Goal: Entertainment & Leisure: Consume media (video, audio)

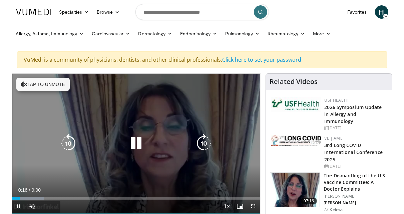
click at [24, 83] on icon "Video Player" at bounding box center [24, 84] width 7 height 7
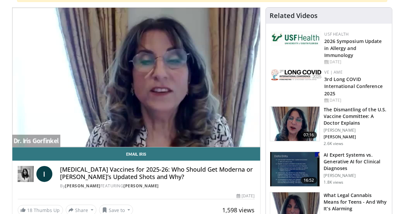
scroll to position [85, 0]
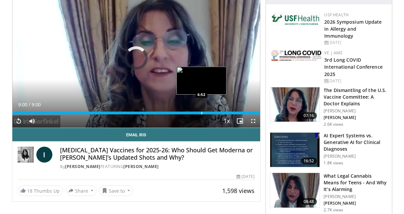
click at [202, 112] on div "9:00" at bounding box center [136, 113] width 248 height 3
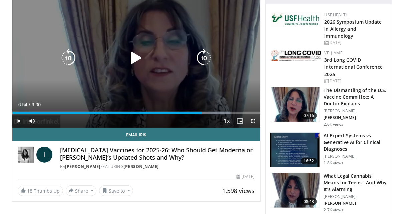
click at [137, 57] on icon "Video Player" at bounding box center [136, 58] width 19 height 19
click at [70, 55] on icon "Video Player" at bounding box center [68, 58] width 19 height 19
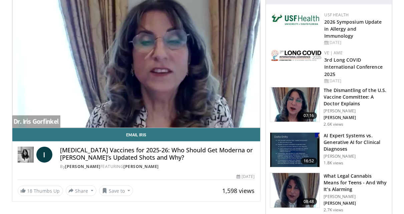
click at [70, 55] on div "10 seconds Tap to unmute" at bounding box center [136, 57] width 248 height 139
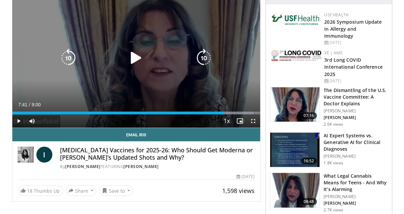
click at [68, 57] on icon "Video Player" at bounding box center [68, 58] width 19 height 19
click at [131, 58] on icon "Video Player" at bounding box center [136, 58] width 19 height 19
